Goal: Task Accomplishment & Management: Use online tool/utility

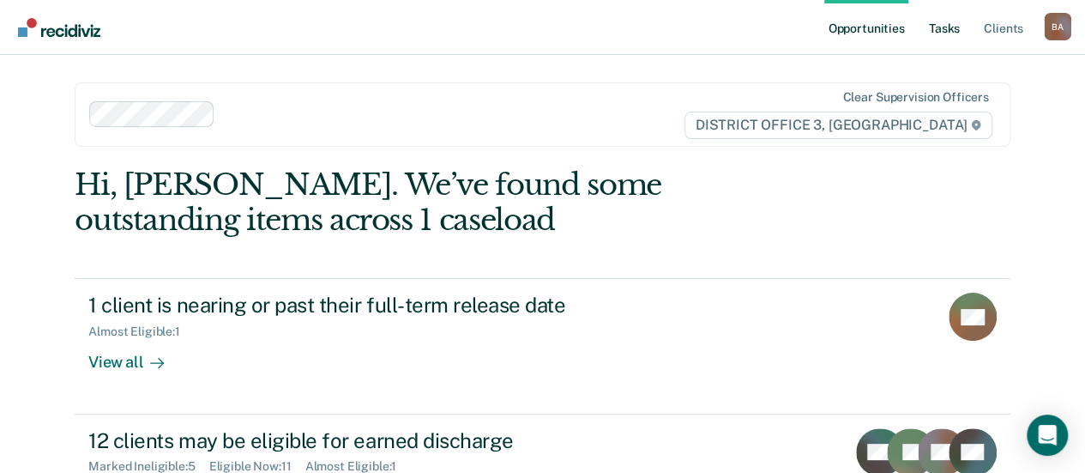
click at [938, 25] on link "Tasks" at bounding box center [945, 27] width 38 height 55
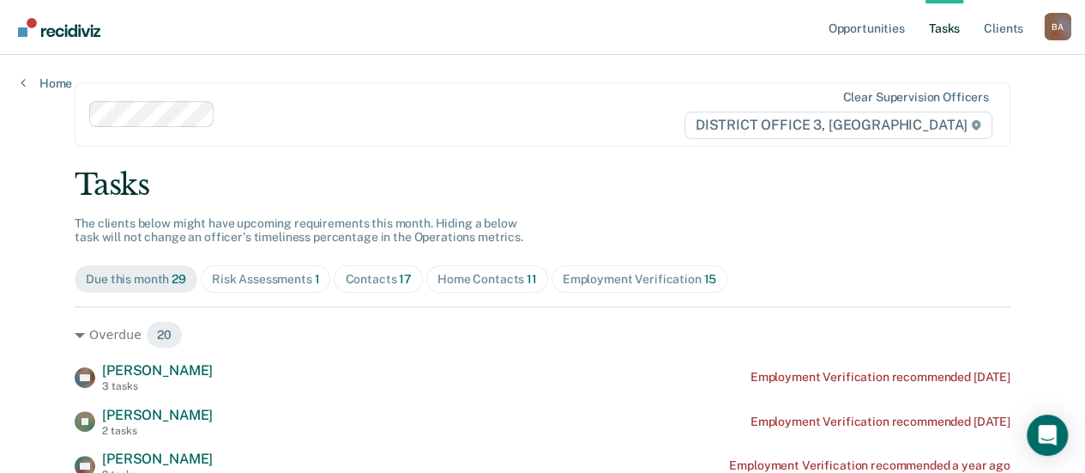
click at [274, 279] on div "Risk Assessments 1" at bounding box center [266, 279] width 108 height 15
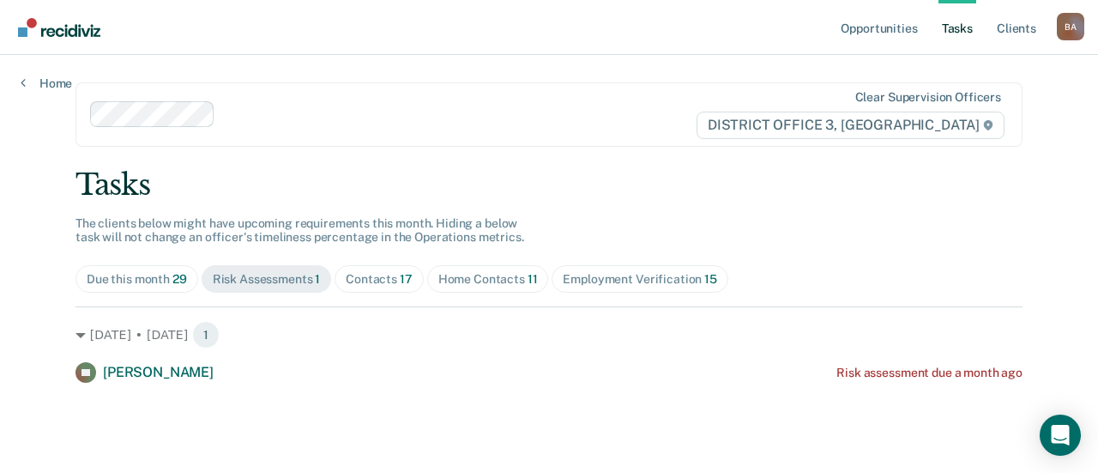
click at [274, 278] on div "Risk Assessments 1" at bounding box center [267, 279] width 108 height 15
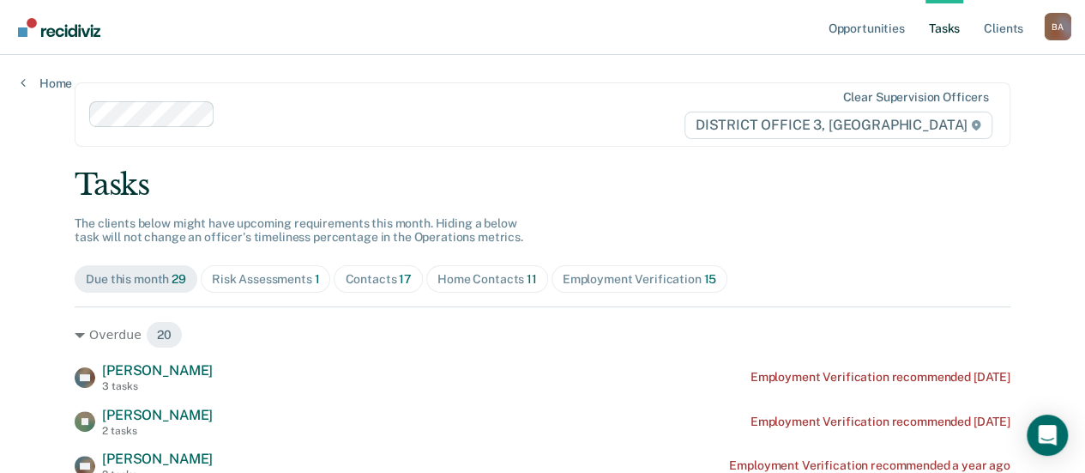
click at [633, 269] on span "Employment Verification 15" at bounding box center [640, 278] width 176 height 27
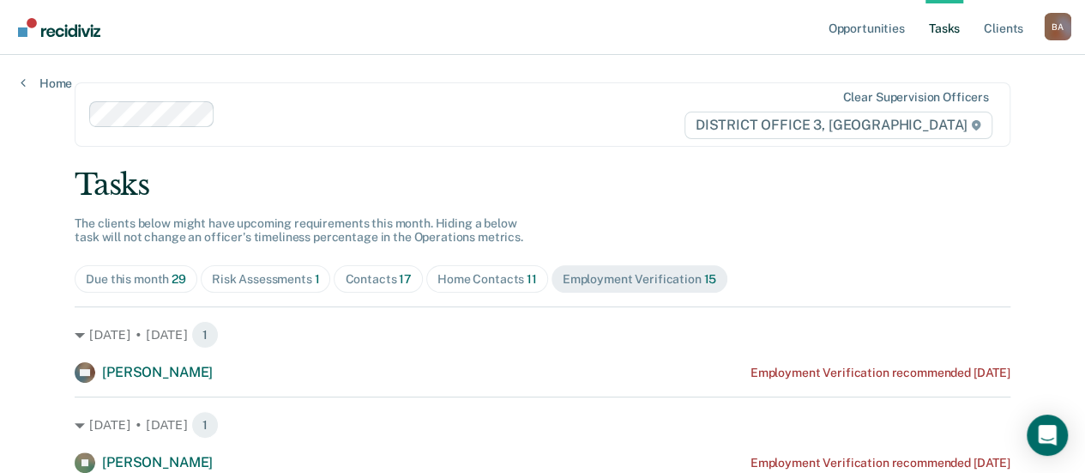
click at [633, 269] on span "Employment Verification 15" at bounding box center [640, 278] width 176 height 27
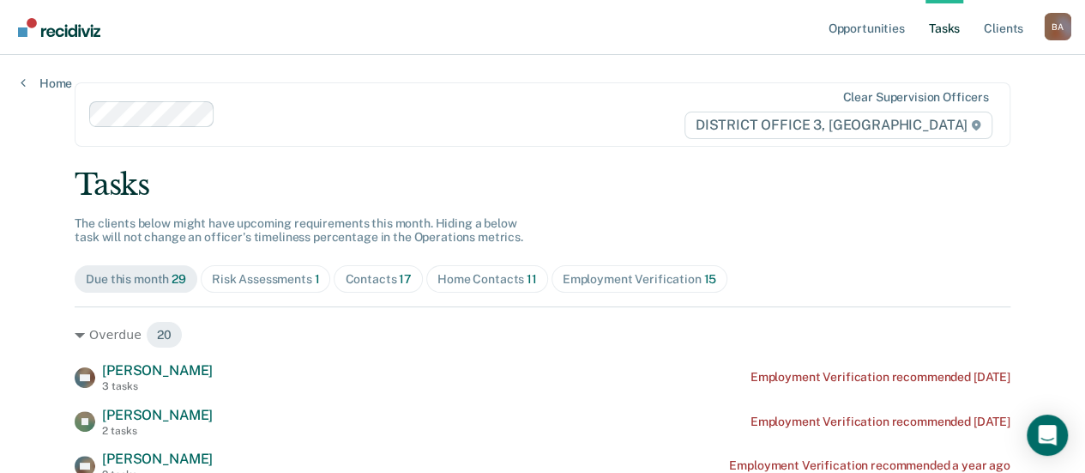
click at [140, 282] on div "Due this month 29" at bounding box center [136, 279] width 100 height 15
click at [275, 277] on div "Risk Assessments 1" at bounding box center [266, 279] width 108 height 15
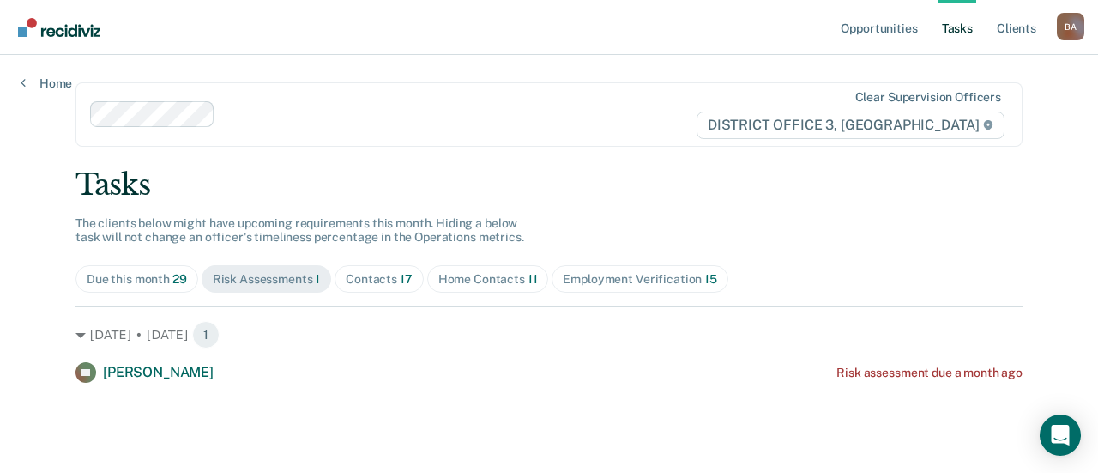
click at [153, 277] on div "Due this month 29" at bounding box center [137, 279] width 100 height 15
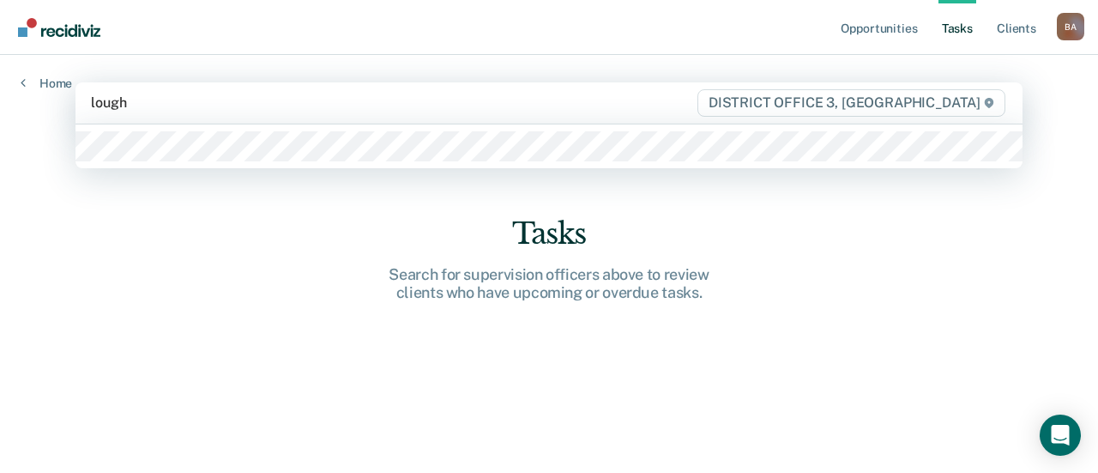
type input "loughr"
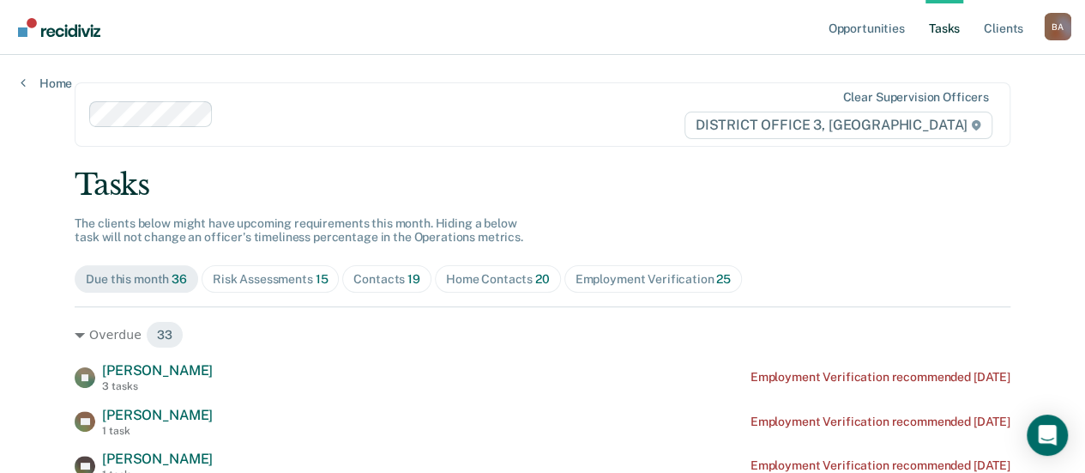
click at [947, 27] on link "Tasks" at bounding box center [945, 27] width 38 height 55
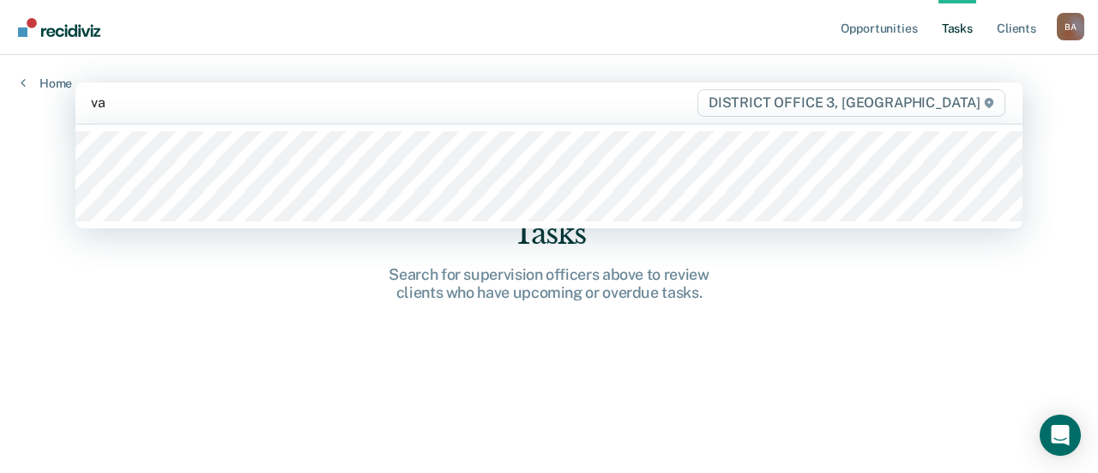
type input "vas"
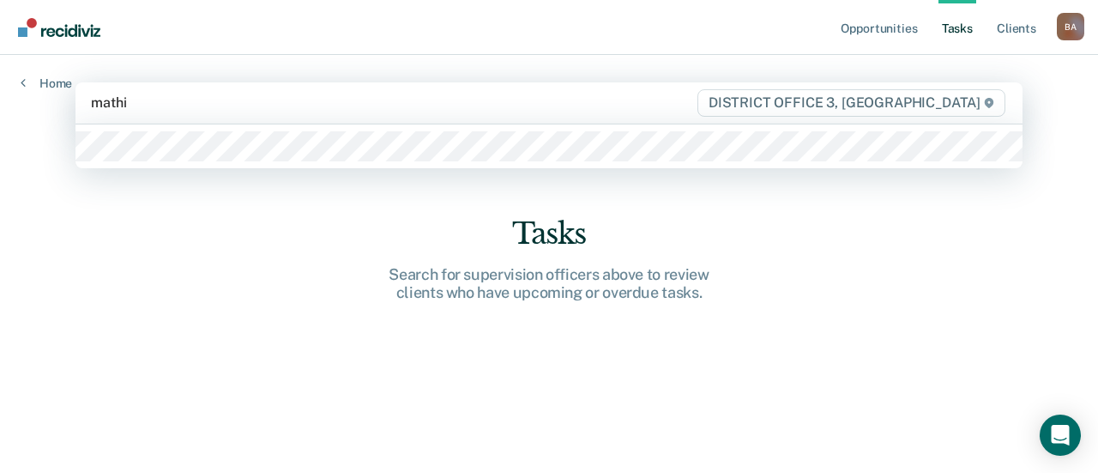
type input "mathis"
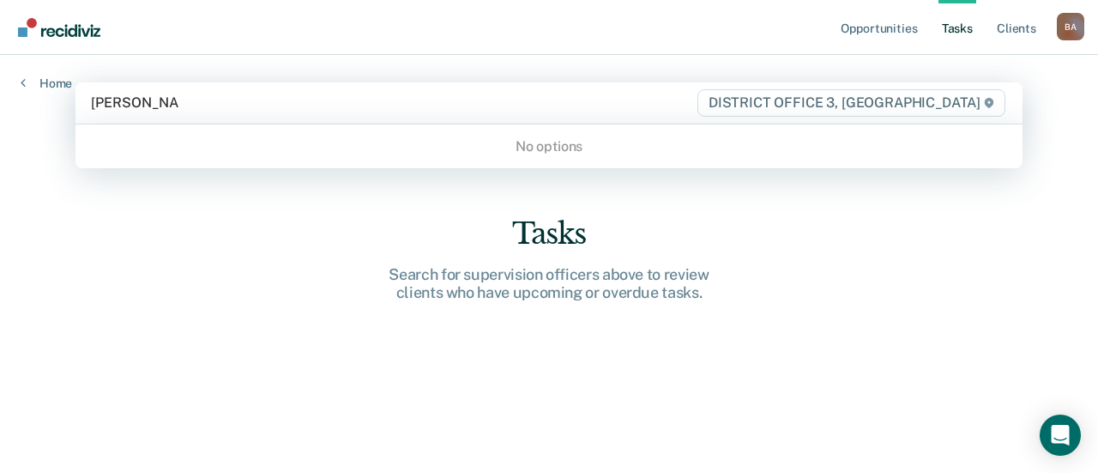
type input "dyas, carmen"
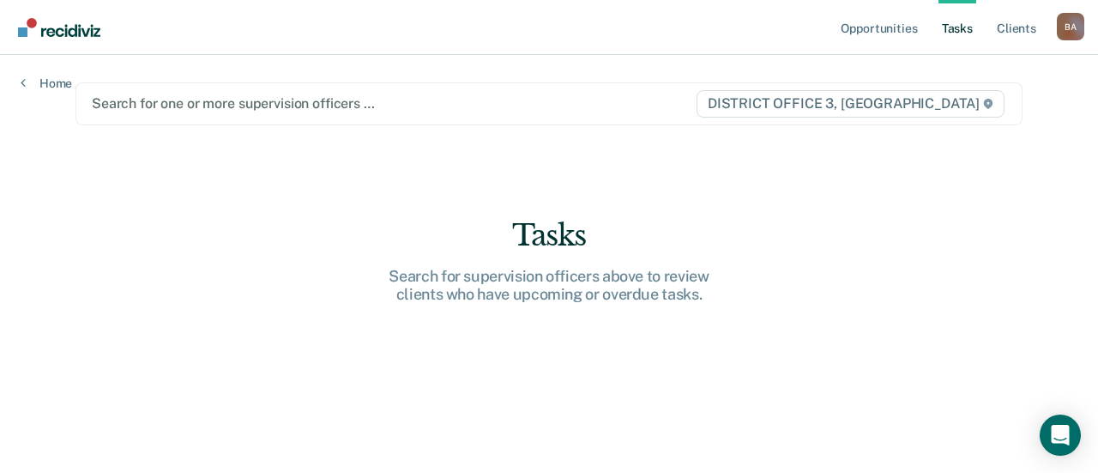
click at [188, 49] on nav "Opportunities Tasks Client s Briglio, Anthony B A Profile How it works Log Out" at bounding box center [549, 27] width 1098 height 55
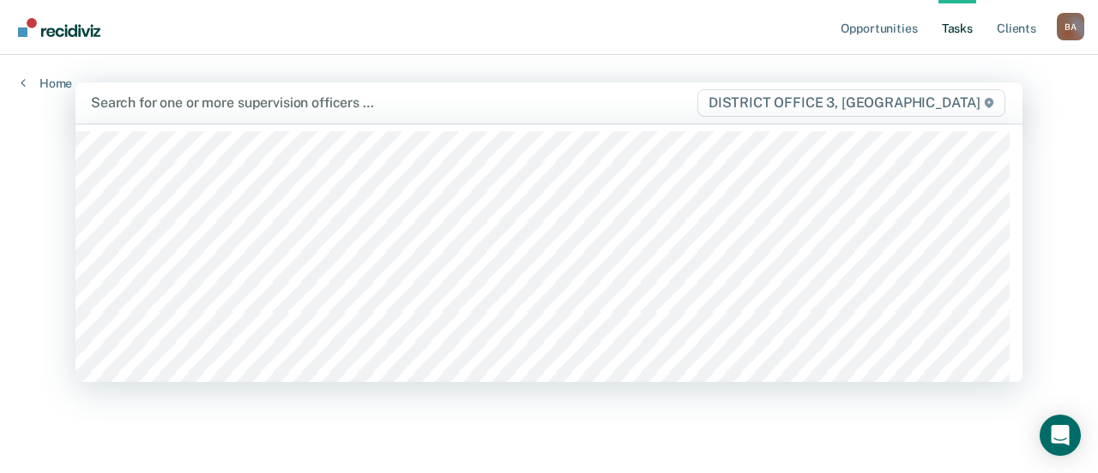
click at [118, 102] on div at bounding box center [393, 103] width 605 height 20
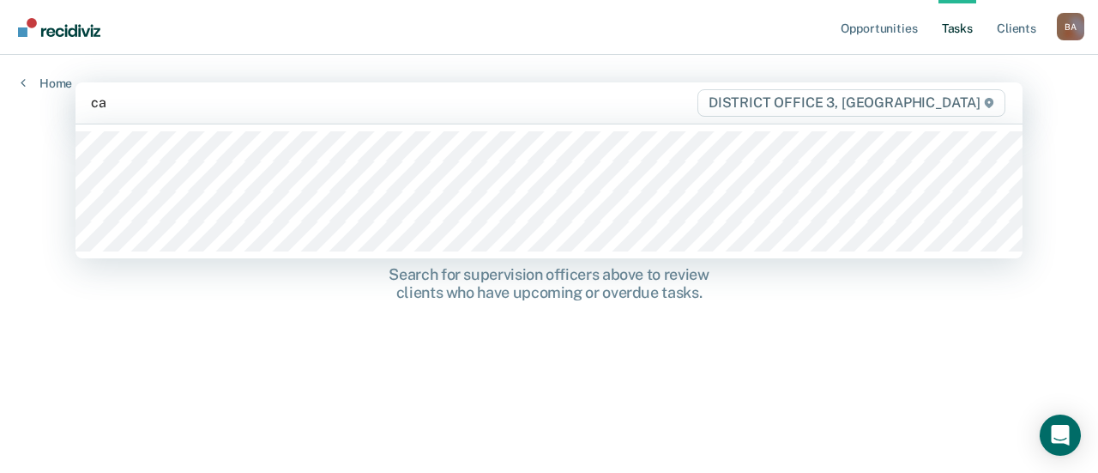
type input "c"
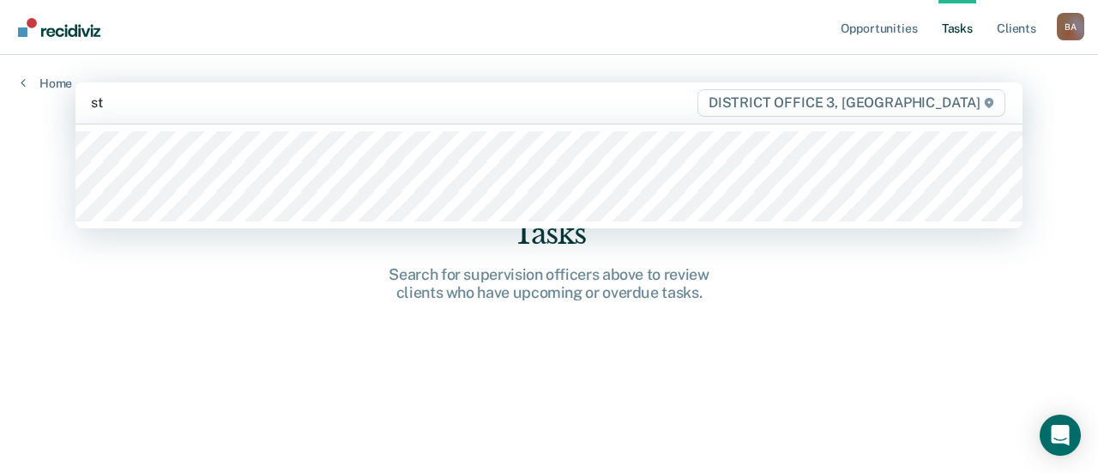
type input "sto"
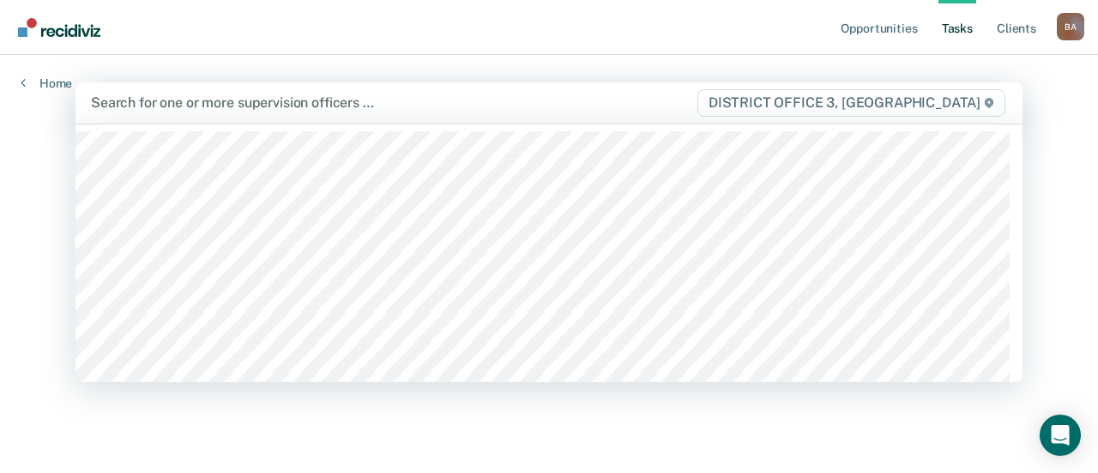
click at [101, 104] on div at bounding box center [393, 103] width 605 height 20
click at [103, 99] on div at bounding box center [393, 103] width 605 height 20
click at [117, 320] on div at bounding box center [548, 252] width 947 height 257
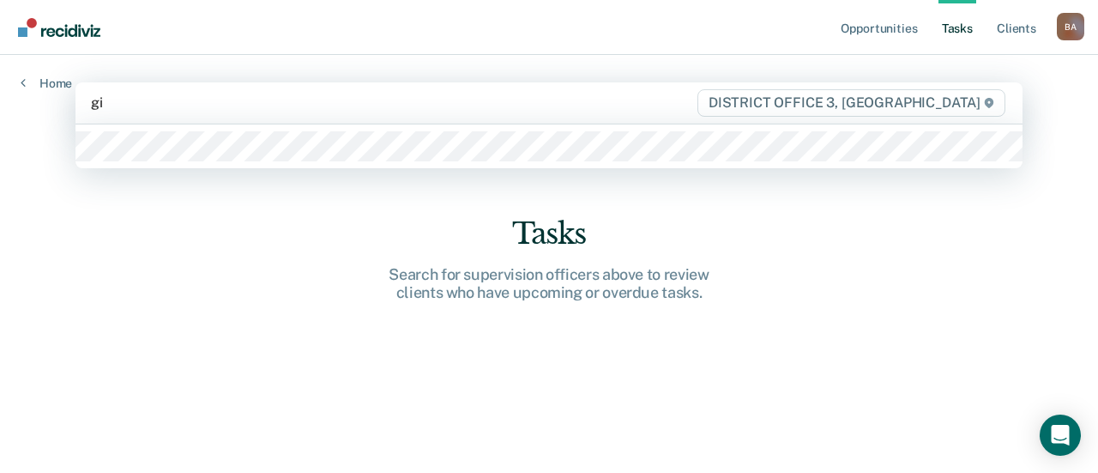
type input "gib"
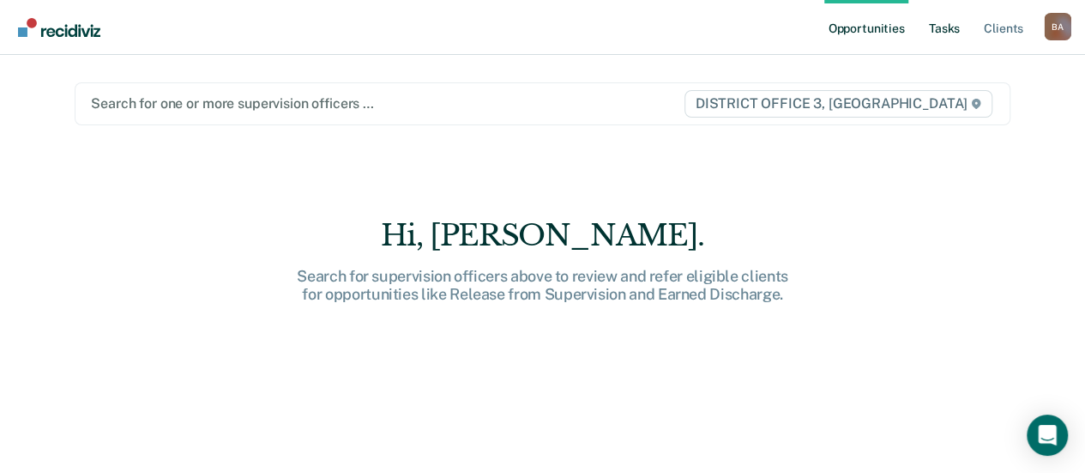
click at [947, 26] on link "Tasks" at bounding box center [945, 27] width 38 height 55
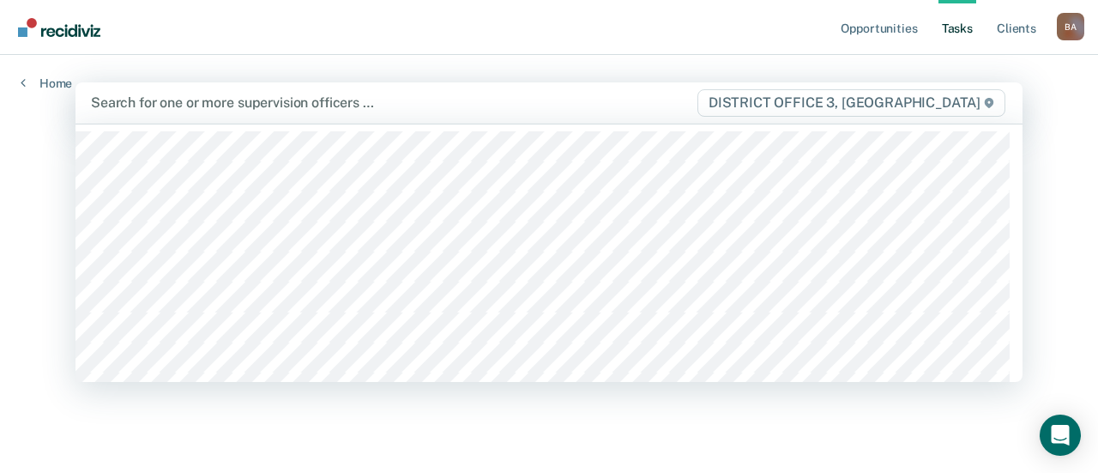
click at [110, 107] on div at bounding box center [393, 103] width 605 height 20
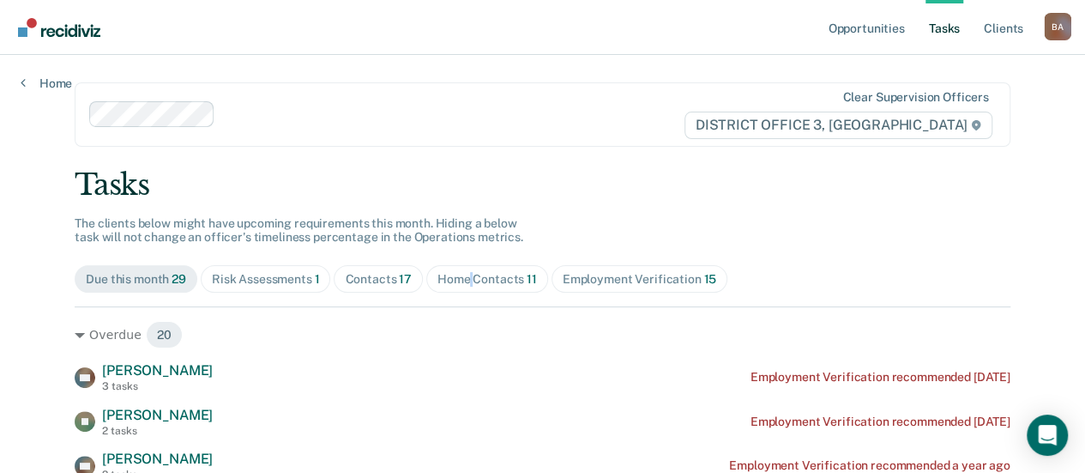
click at [461, 280] on div "Home Contacts 11" at bounding box center [487, 279] width 100 height 15
